Goal: Transaction & Acquisition: Book appointment/travel/reservation

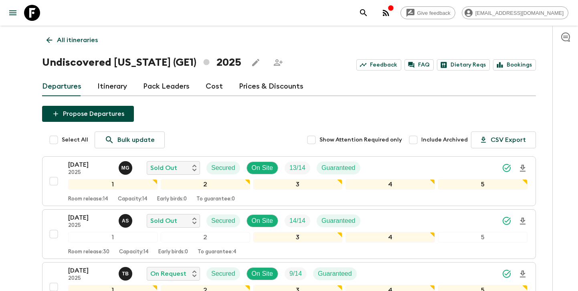
click at [64, 40] on p "All itineraries" at bounding box center [77, 40] width 41 height 10
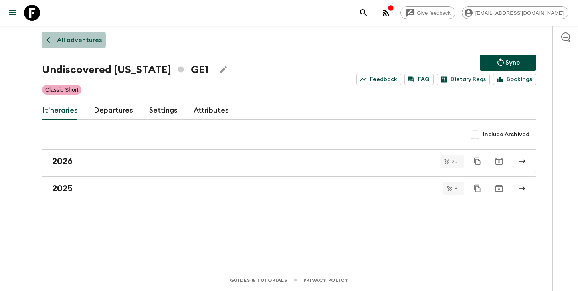
click at [64, 40] on p "All adventures" at bounding box center [79, 40] width 45 height 10
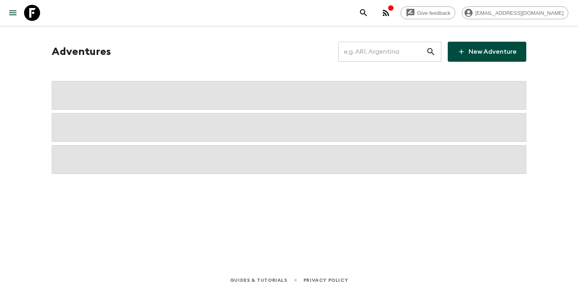
click at [370, 53] on input "text" at bounding box center [382, 51] width 88 height 22
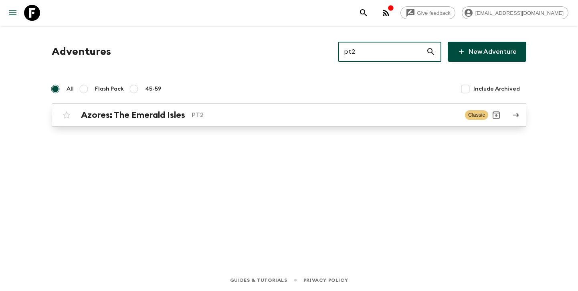
type input "pt2"
click at [240, 115] on p "PT2" at bounding box center [325, 115] width 267 height 10
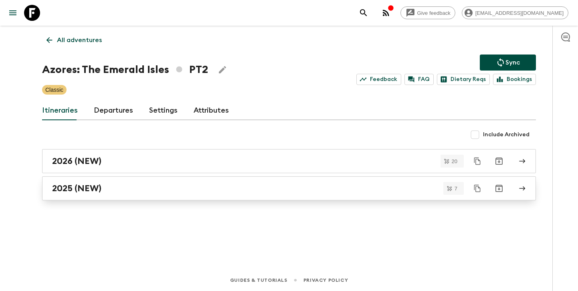
click at [101, 184] on h2 "2025 (NEW)" at bounding box center [76, 188] width 49 height 10
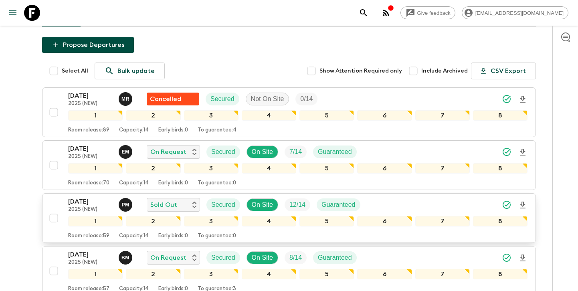
scroll to position [69, 0]
